Goal: Complete application form: Complete application form

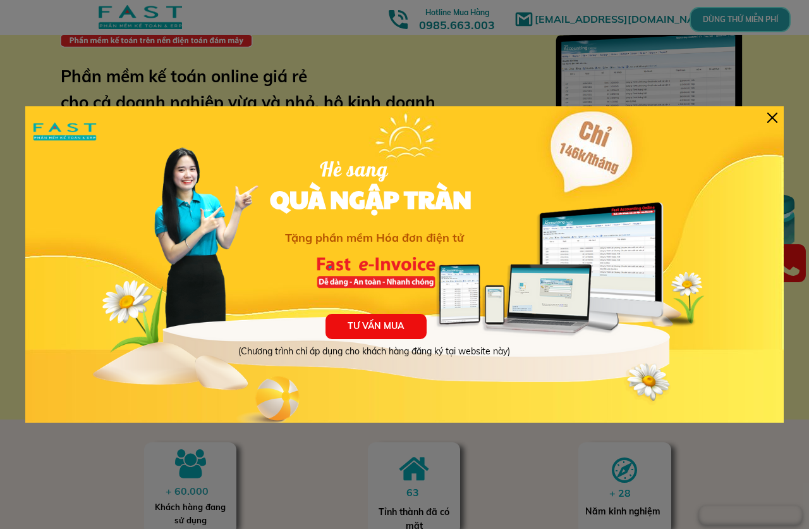
click at [767, 114] on div "TƯ VẤN MUA (Chương trình chỉ áp dụng cho khách hàng đăng ký tại website này) Hè…" at bounding box center [404, 264] width 759 height 316
click at [771, 114] on div at bounding box center [773, 118] width 10 height 10
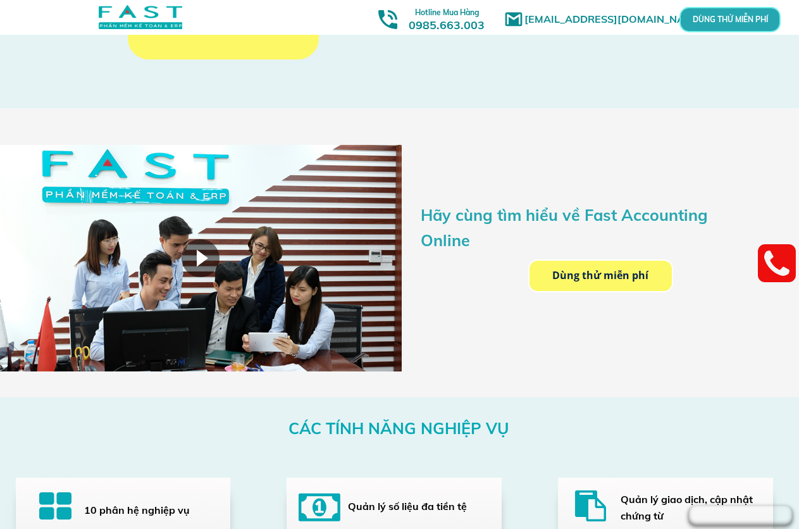
scroll to position [1954, 0]
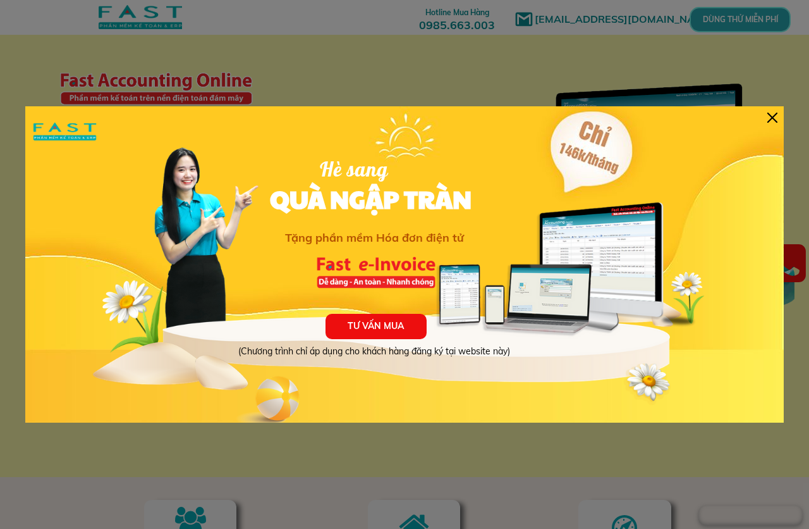
click at [772, 116] on div at bounding box center [773, 118] width 10 height 10
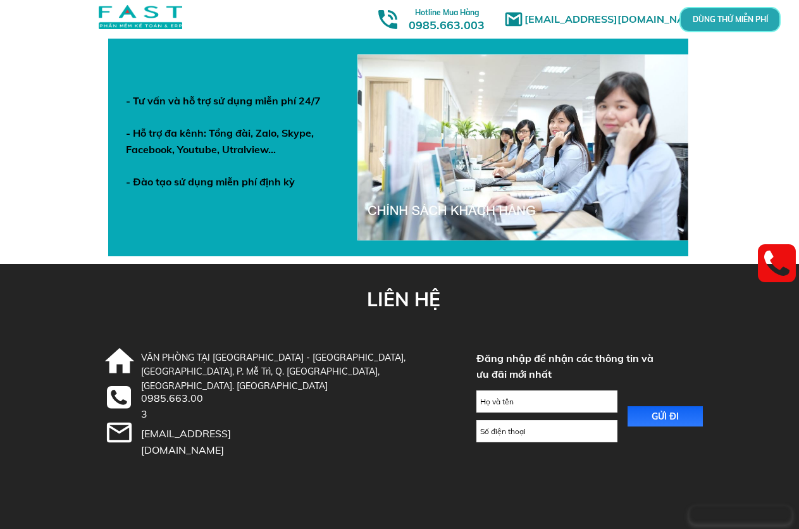
scroll to position [4423, 0]
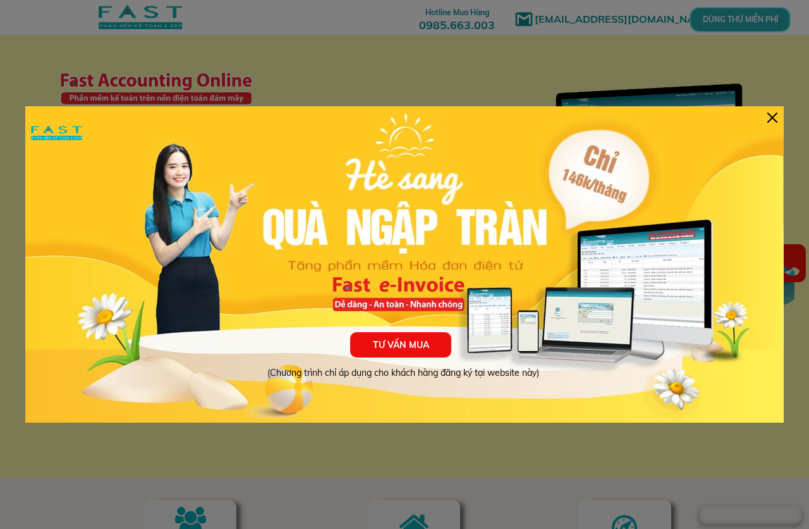
click at [773, 116] on div at bounding box center [773, 118] width 10 height 10
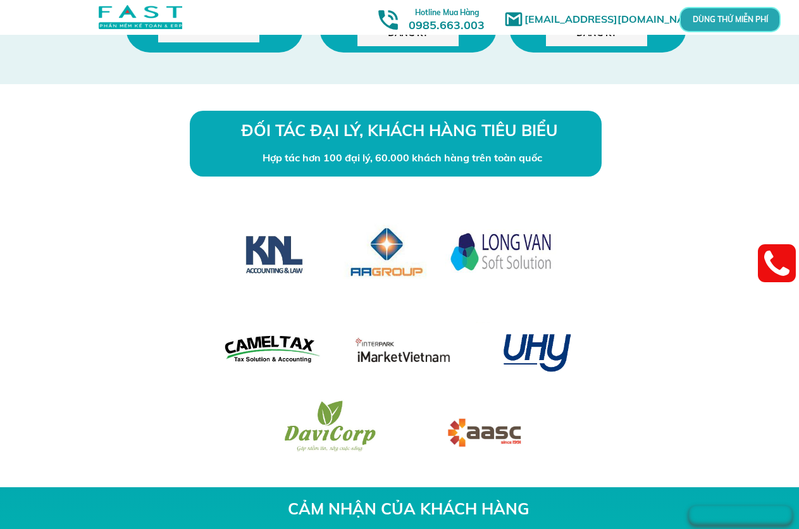
scroll to position [3793, 0]
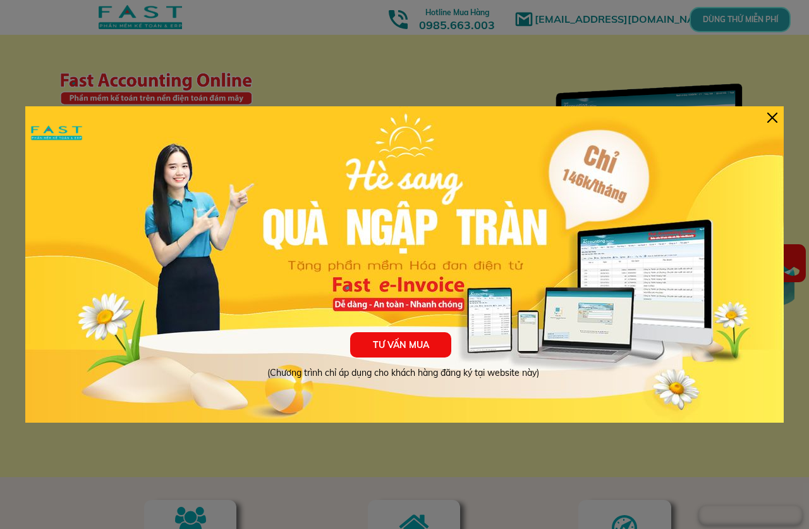
click at [774, 116] on div at bounding box center [773, 118] width 10 height 10
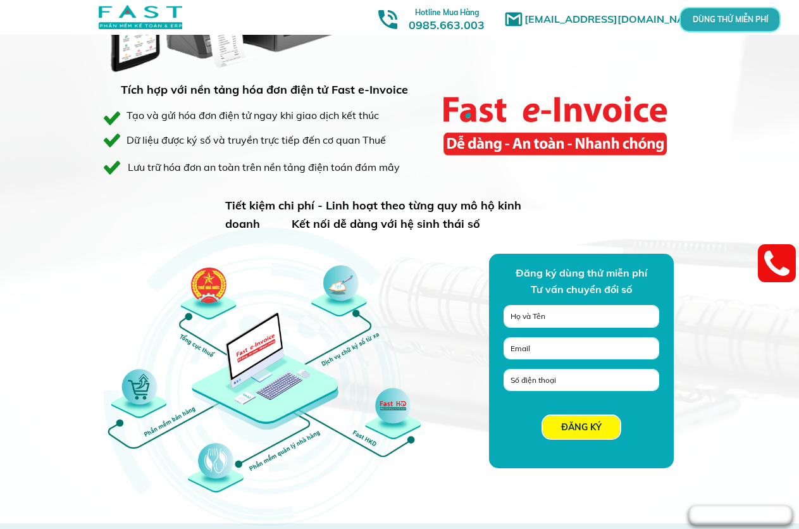
scroll to position [948, 0]
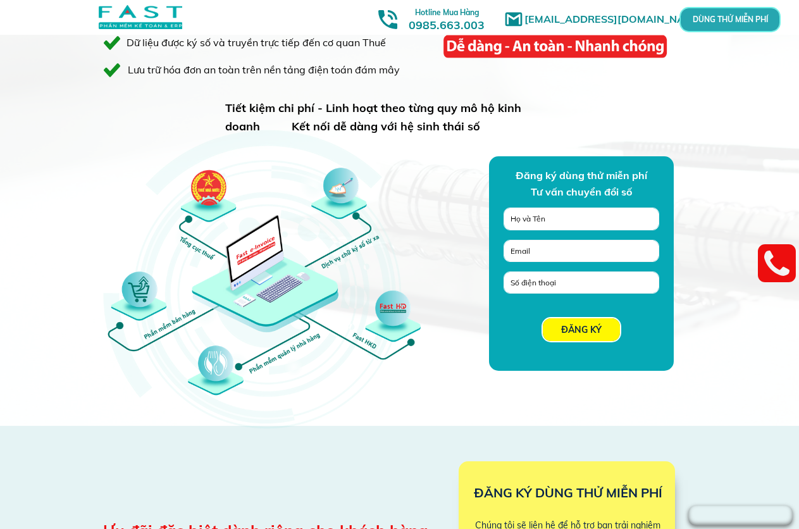
click at [582, 281] on input "tel" at bounding box center [581, 282] width 148 height 21
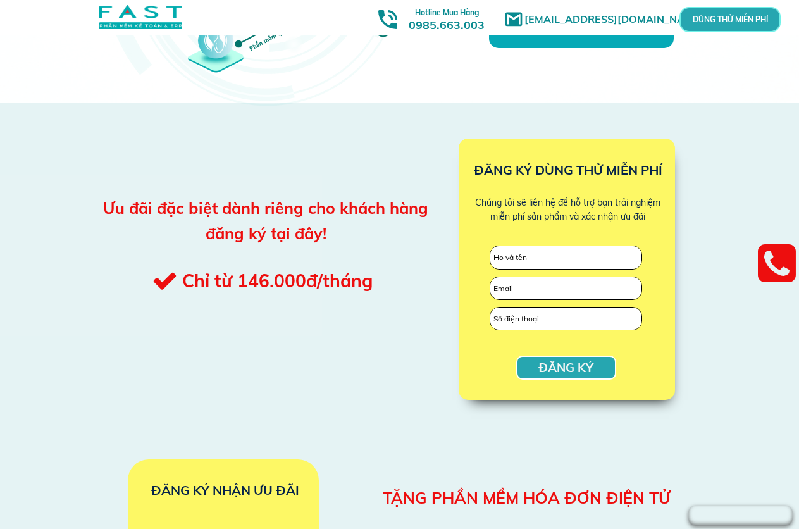
scroll to position [1264, 0]
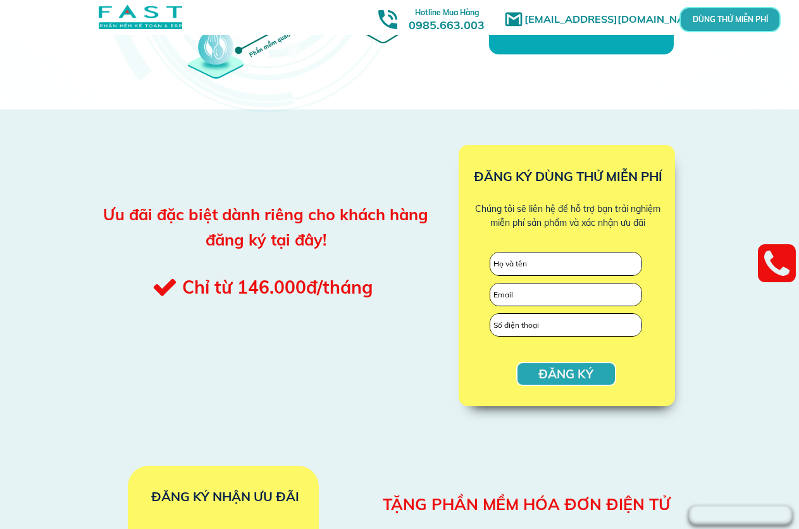
click at [565, 265] on input "text" at bounding box center [565, 263] width 151 height 23
type input "D"
type input "[PERSON_NAME]"
click at [537, 323] on input "tel" at bounding box center [565, 325] width 151 height 23
type input "0948214988"
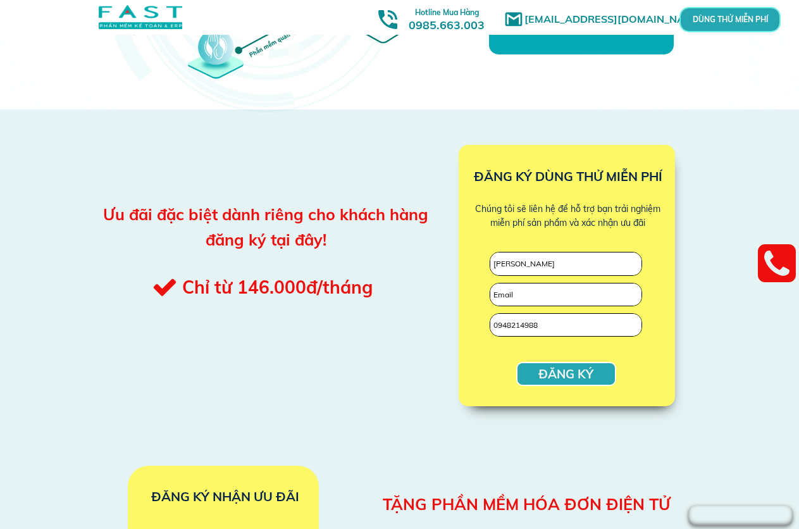
click at [540, 290] on input "email" at bounding box center [565, 294] width 151 height 23
click at [522, 292] on input "email" at bounding box center [565, 294] width 151 height 23
paste input "[EMAIL_ADDRESS][DOMAIN_NAME]"
type input "[EMAIL_ADDRESS][DOMAIN_NAME]"
click at [565, 372] on p "ĐĂNG KÝ" at bounding box center [565, 373] width 97 height 21
